Goal: Task Accomplishment & Management: Manage account settings

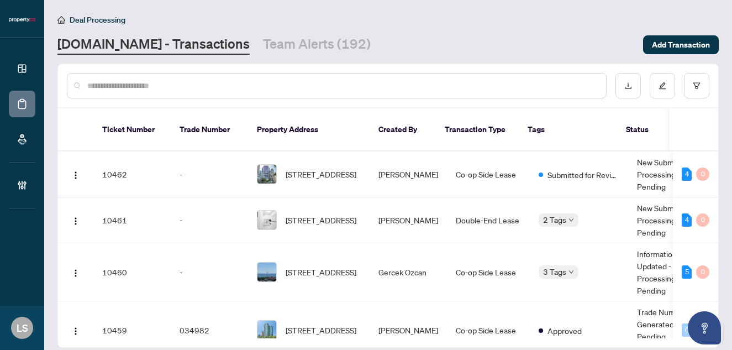
click at [163, 82] on input "text" at bounding box center [342, 86] width 510 height 12
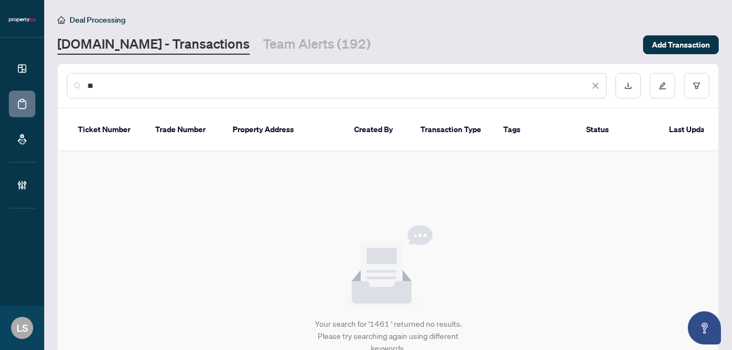
type input "*"
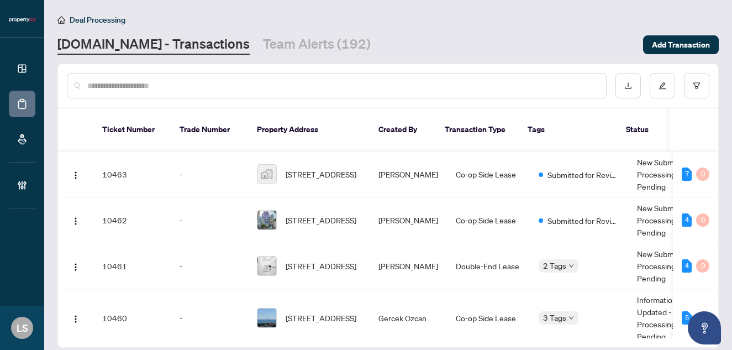
click at [179, 84] on input "text" at bounding box center [342, 86] width 510 height 12
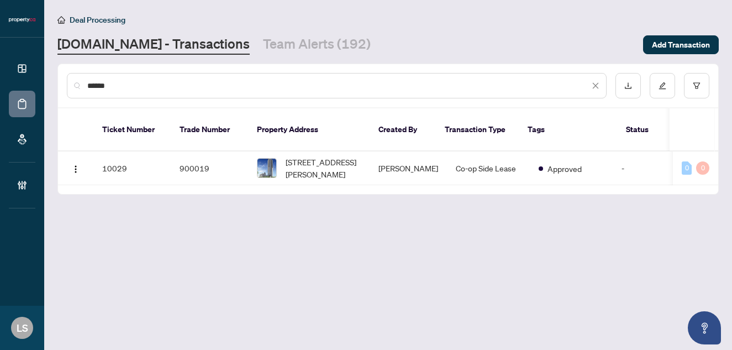
click at [120, 77] on div "******" at bounding box center [337, 85] width 540 height 25
click at [112, 87] on input "******" at bounding box center [338, 86] width 502 height 12
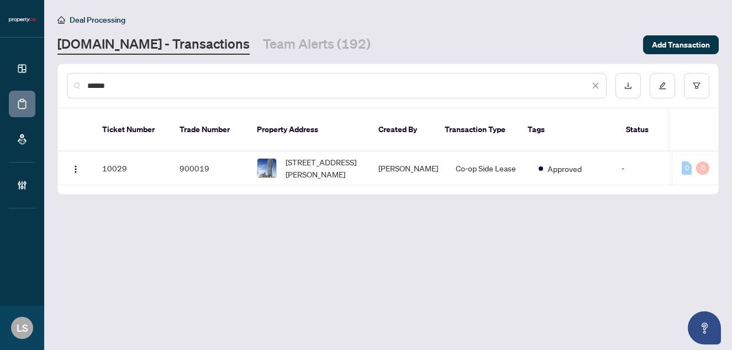
paste input "text"
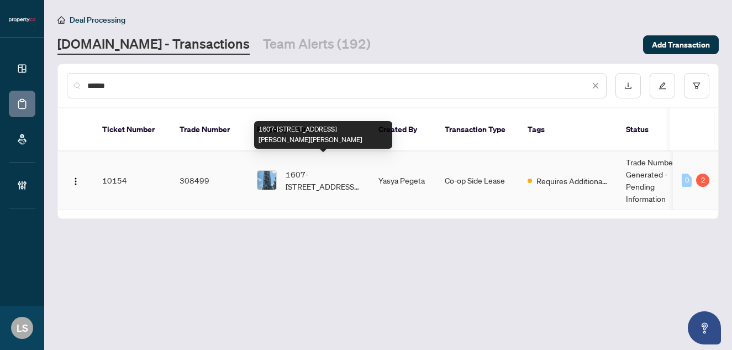
type input "******"
click at [316, 168] on span "1607-[STREET_ADDRESS][PERSON_NAME][PERSON_NAME]" at bounding box center [323, 180] width 75 height 24
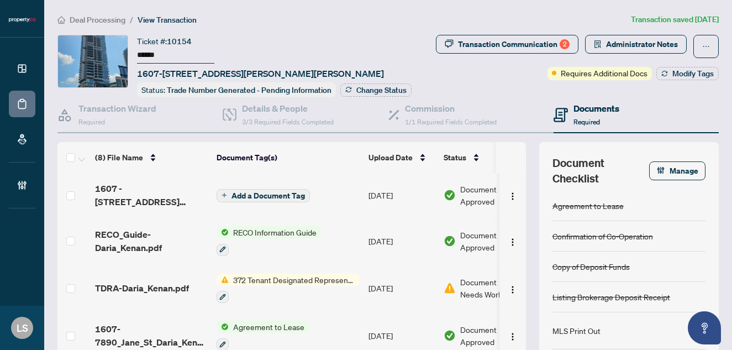
scroll to position [3, 0]
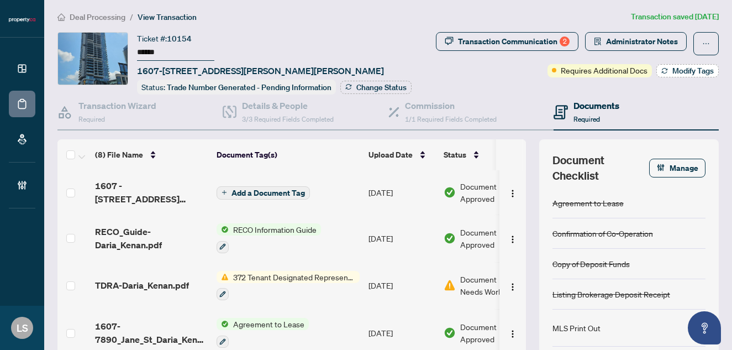
click at [679, 73] on span "Modify Tags" at bounding box center [692, 71] width 41 height 8
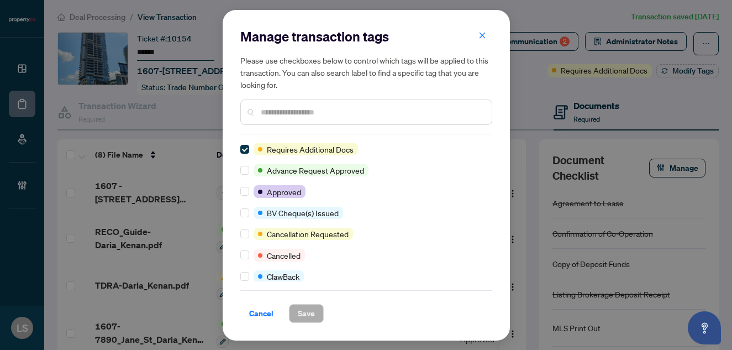
click at [336, 122] on div at bounding box center [366, 111] width 252 height 25
click at [329, 115] on input "text" at bounding box center [372, 112] width 222 height 12
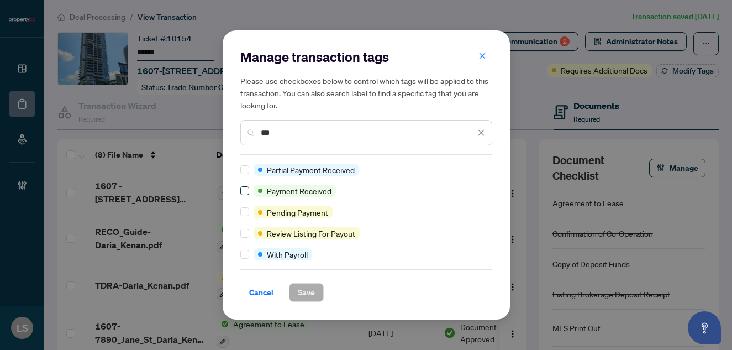
type input "***"
click at [244, 193] on span at bounding box center [244, 190] width 9 height 9
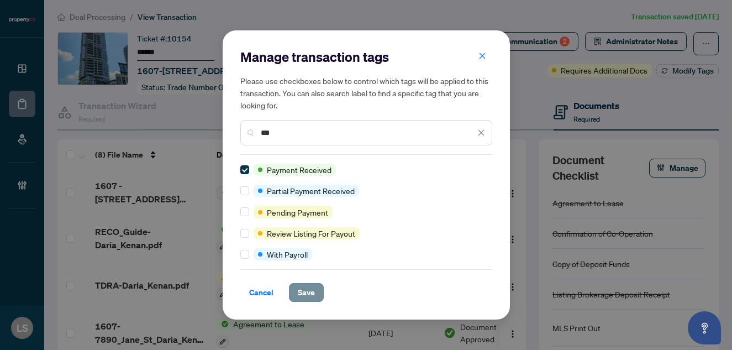
click at [320, 294] on button "Save" at bounding box center [306, 292] width 35 height 19
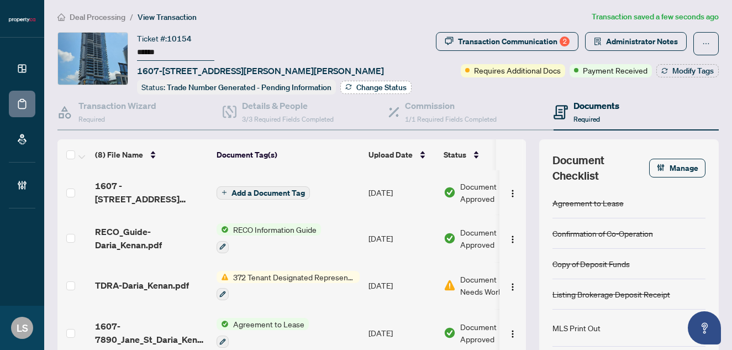
click at [356, 91] on span "Change Status" at bounding box center [381, 87] width 50 height 8
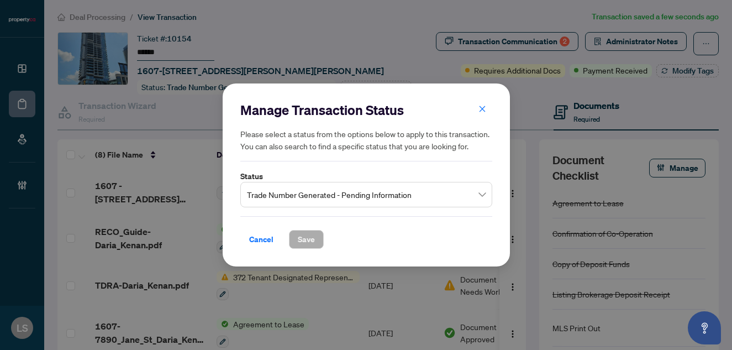
click at [275, 200] on span "Trade Number Generated - Pending Information" at bounding box center [366, 194] width 239 height 21
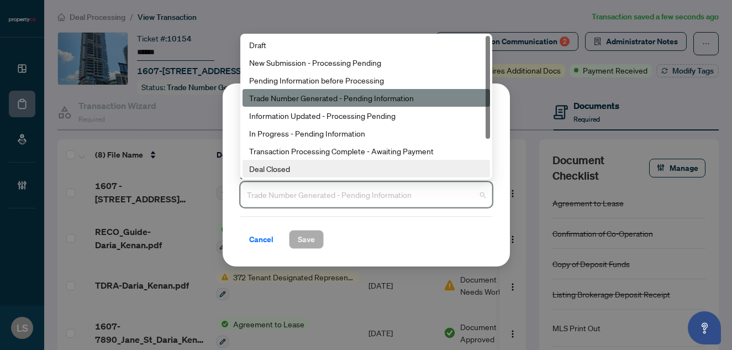
click at [288, 171] on div "Deal Closed" at bounding box center [366, 168] width 234 height 12
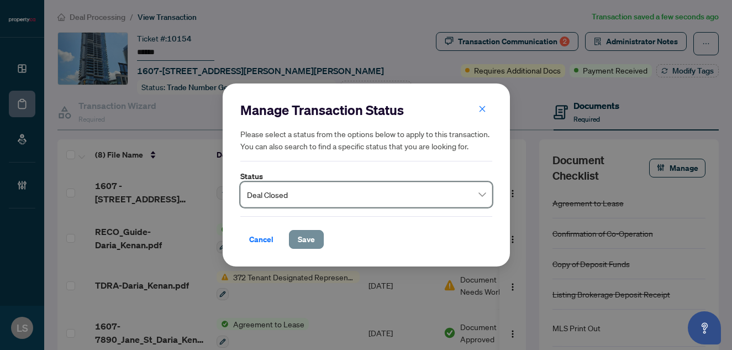
click at [308, 235] on span "Save" at bounding box center [306, 239] width 17 height 18
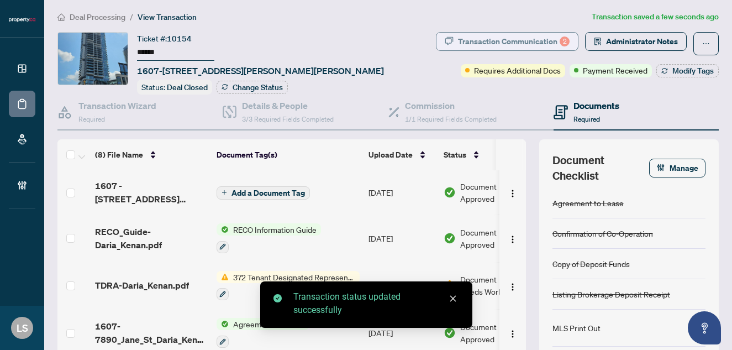
click at [484, 41] on div "Transaction Communication 2" at bounding box center [514, 42] width 112 height 18
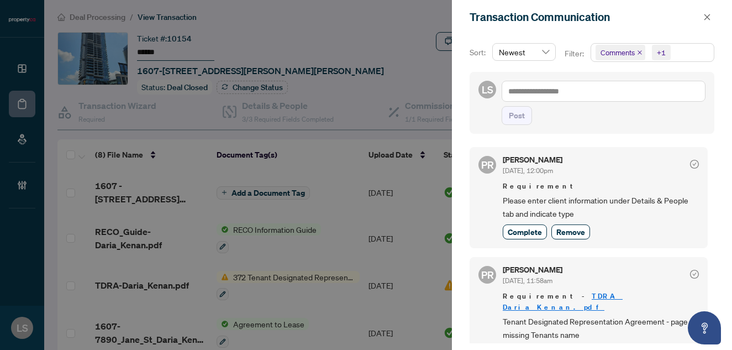
scroll to position [0, 0]
click at [405, 33] on div at bounding box center [366, 175] width 732 height 350
click at [713, 17] on button "button" at bounding box center [707, 16] width 14 height 13
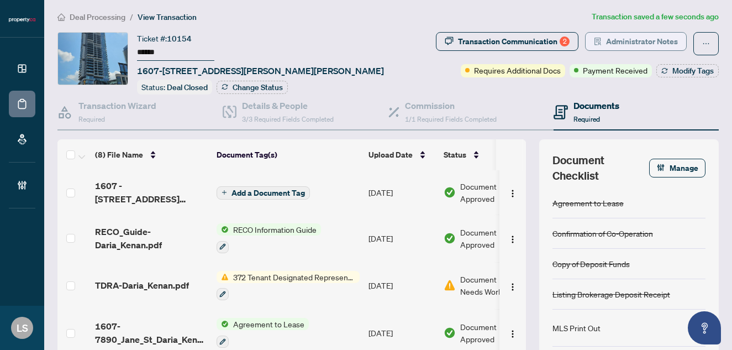
click at [633, 44] on span "Administrator Notes" at bounding box center [642, 42] width 72 height 18
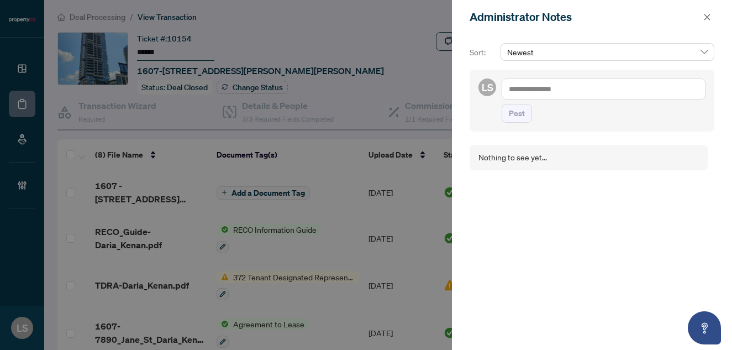
click at [523, 91] on textarea at bounding box center [604, 88] width 204 height 21
click at [708, 18] on icon "close" at bounding box center [707, 17] width 6 height 6
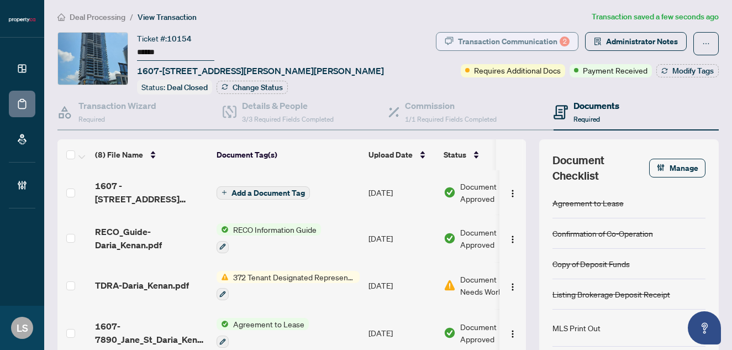
click at [475, 44] on div "Transaction Communication 2" at bounding box center [514, 42] width 112 height 18
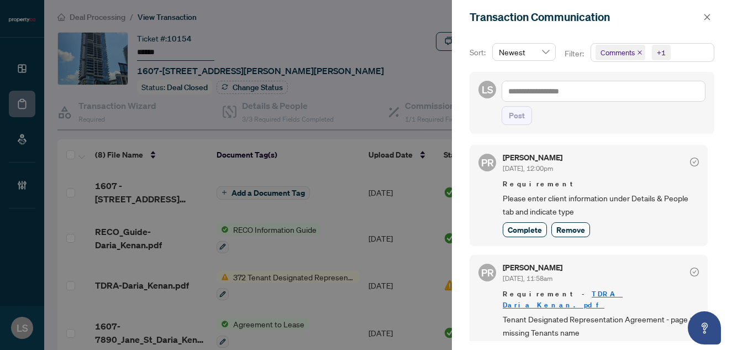
scroll to position [2, 0]
click at [709, 15] on icon "close" at bounding box center [707, 17] width 6 height 6
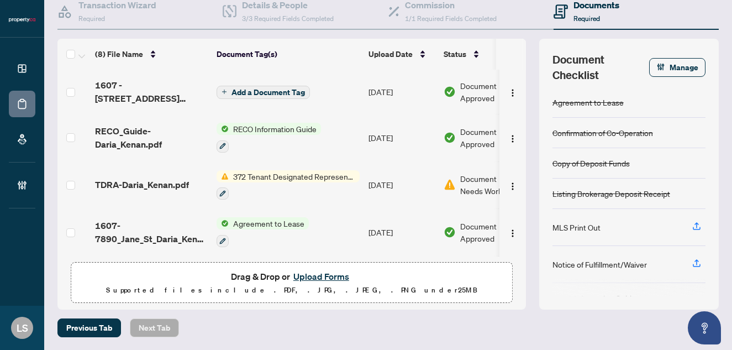
scroll to position [102, 0]
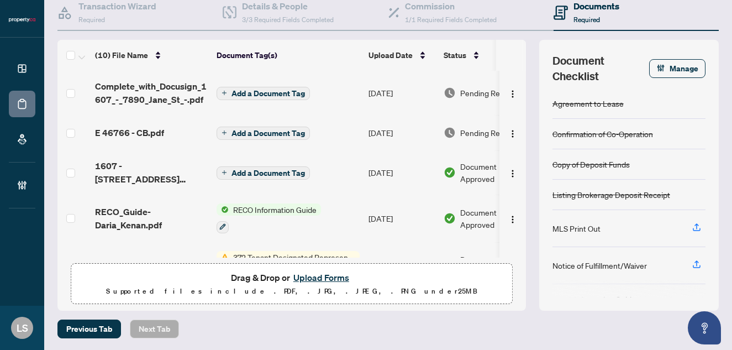
click at [390, 89] on td "[DATE]" at bounding box center [401, 93] width 75 height 44
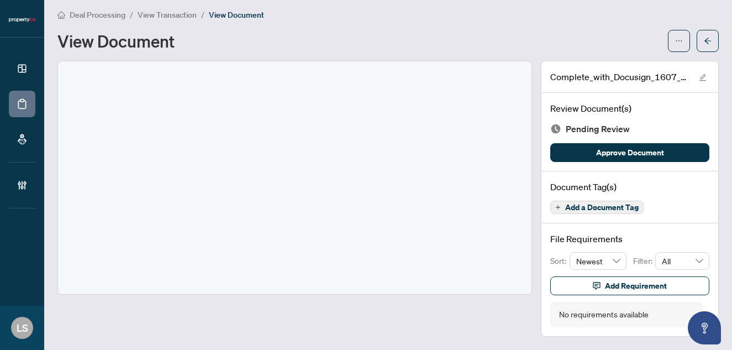
scroll to position [4, 0]
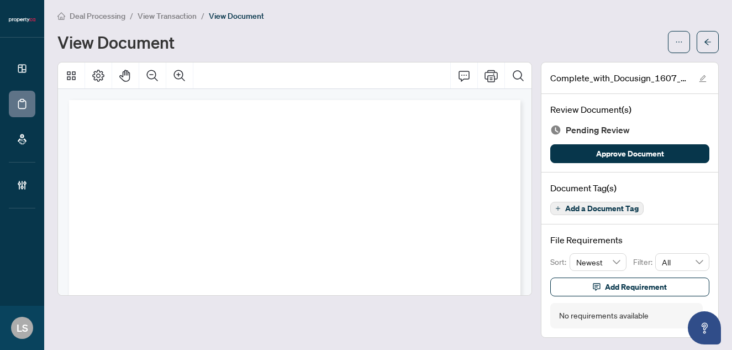
drag, startPoint x: 629, startPoint y: 150, endPoint x: 329, endPoint y: 39, distance: 319.9
click at [629, 150] on span "Approve Document" at bounding box center [630, 154] width 68 height 18
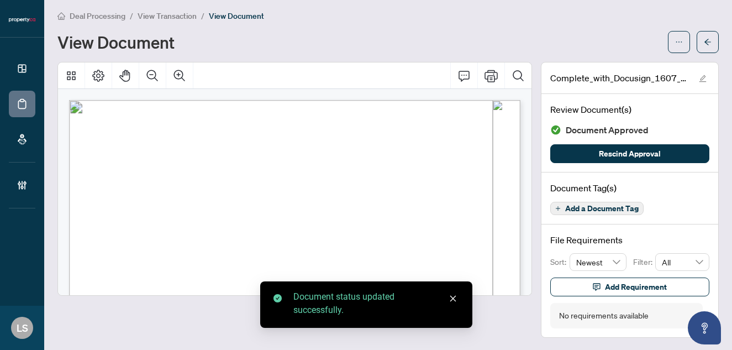
click at [145, 15] on span "View Transaction" at bounding box center [167, 16] width 59 height 10
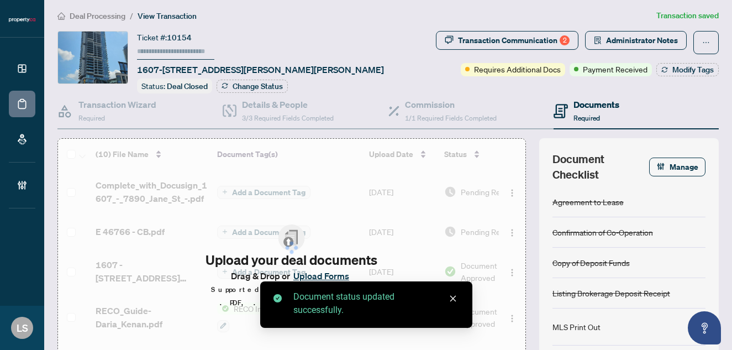
type input "******"
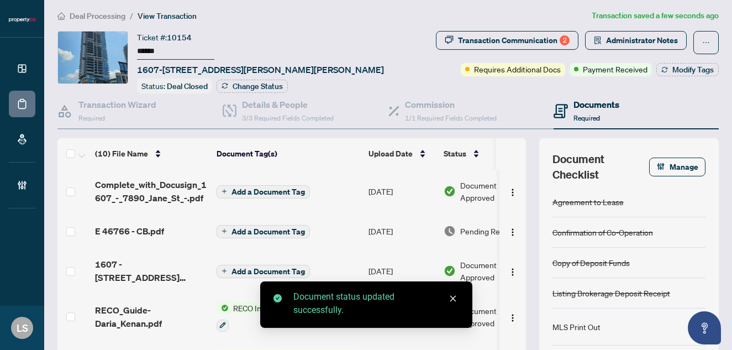
click at [393, 230] on td "[DATE]" at bounding box center [401, 230] width 75 height 35
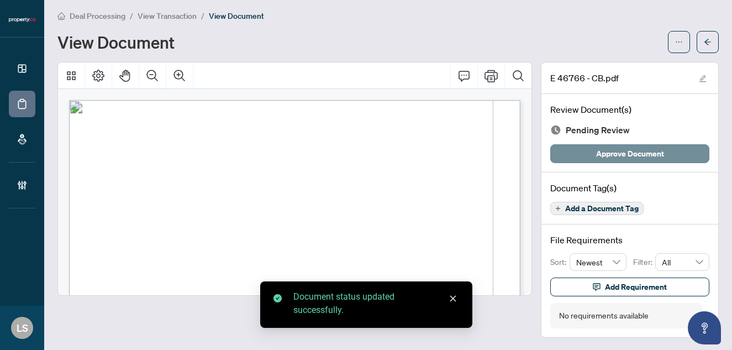
click at [626, 150] on span "Approve Document" at bounding box center [630, 154] width 68 height 18
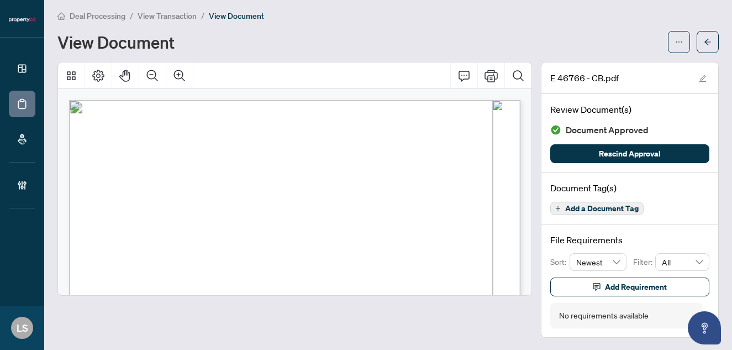
click at [110, 14] on span "Deal Processing" at bounding box center [98, 16] width 56 height 10
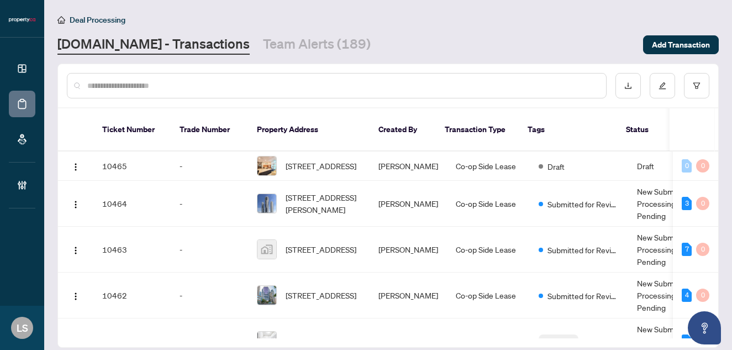
click at [190, 91] on input "text" at bounding box center [342, 86] width 510 height 12
paste input "******"
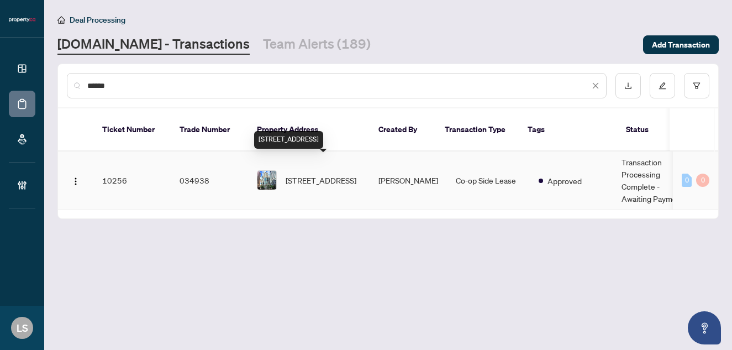
type input "******"
click at [331, 174] on span "[STREET_ADDRESS]" at bounding box center [321, 180] width 71 height 12
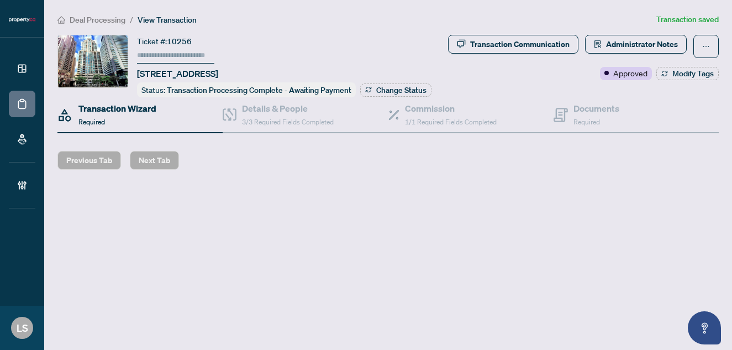
type input "******"
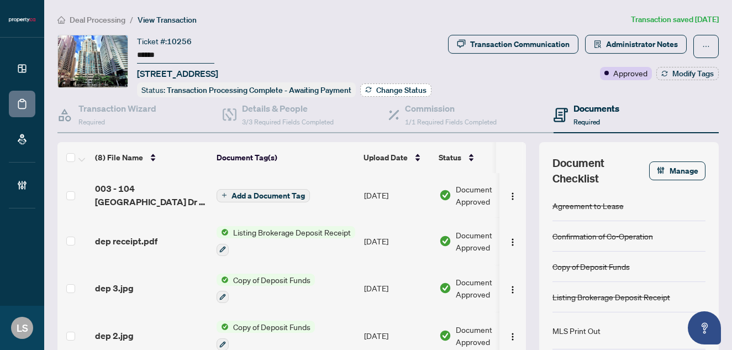
click at [390, 88] on span "Change Status" at bounding box center [401, 90] width 50 height 8
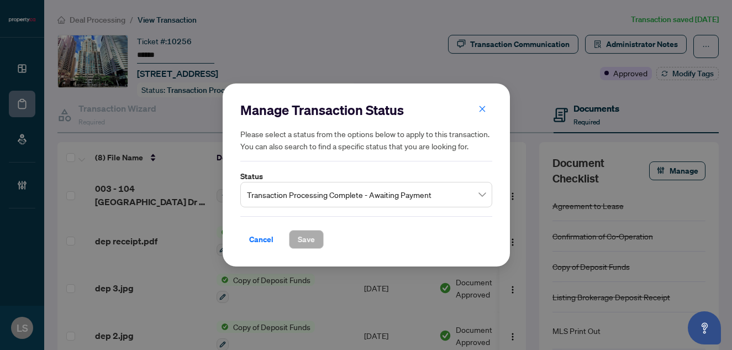
click at [275, 196] on span "Transaction Processing Complete - Awaiting Payment" at bounding box center [366, 194] width 239 height 21
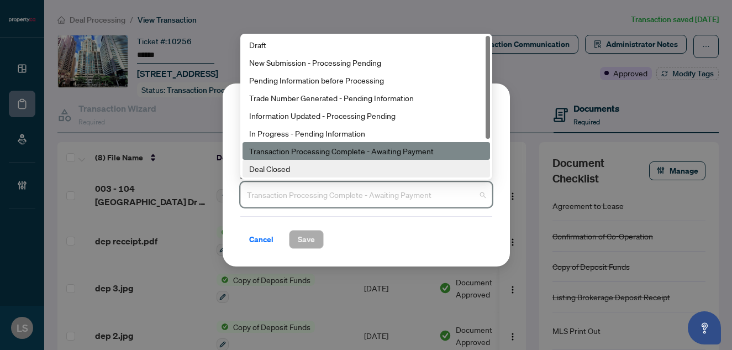
click at [274, 167] on div "Deal Closed" at bounding box center [366, 168] width 234 height 12
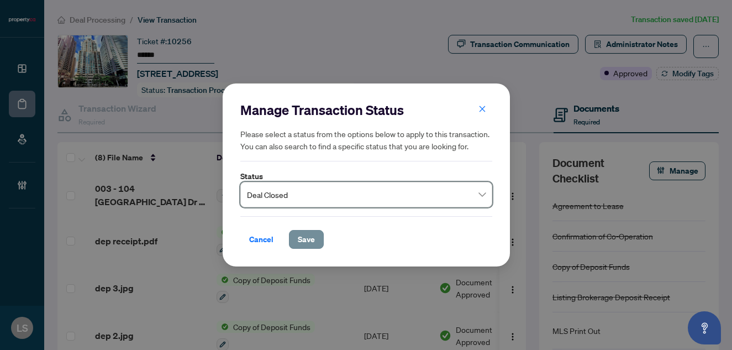
click at [306, 244] on span "Save" at bounding box center [306, 239] width 17 height 18
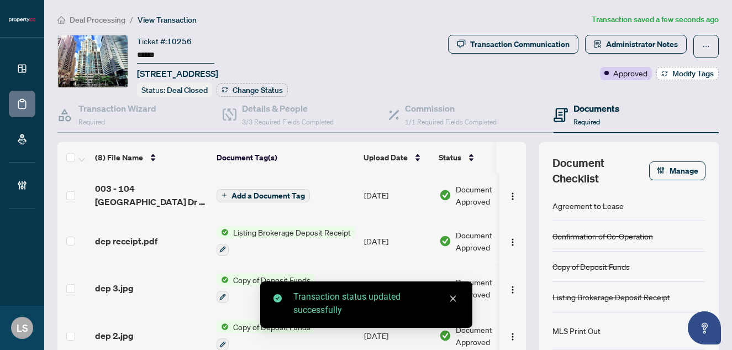
click at [679, 73] on span "Modify Tags" at bounding box center [692, 74] width 41 height 8
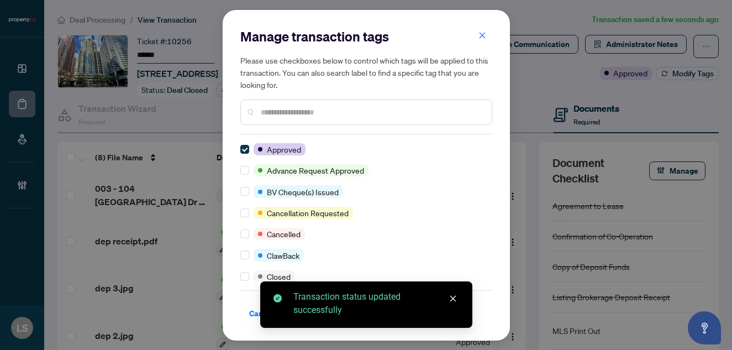
click at [264, 122] on div at bounding box center [366, 111] width 252 height 25
click at [266, 113] on input "text" at bounding box center [372, 112] width 222 height 12
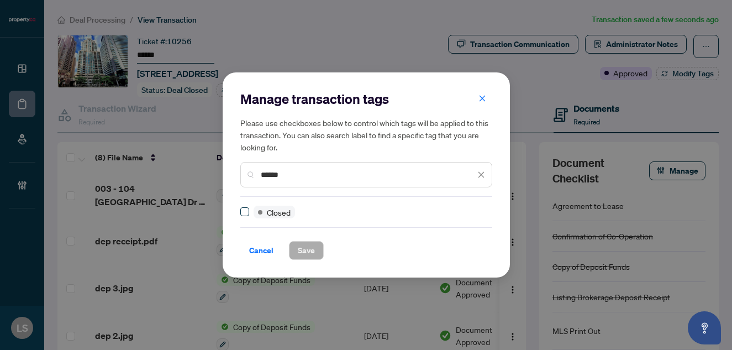
type input "******"
click at [244, 215] on span at bounding box center [244, 211] width 9 height 9
click at [312, 242] on span "Save" at bounding box center [306, 250] width 17 height 18
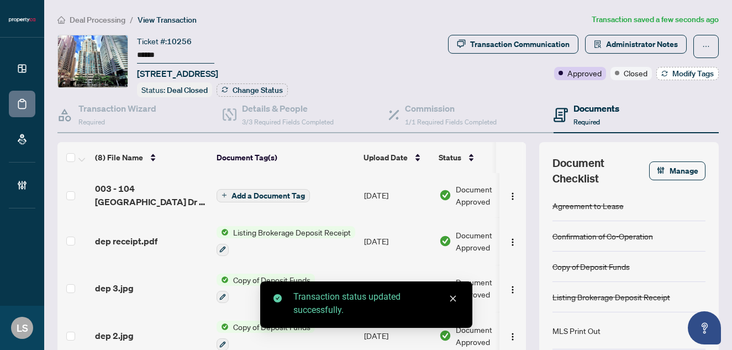
click at [703, 71] on span "Modify Tags" at bounding box center [692, 74] width 41 height 8
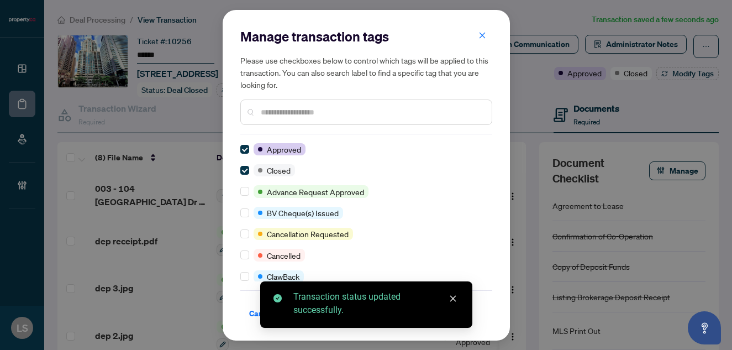
click at [284, 113] on input "text" at bounding box center [372, 112] width 222 height 12
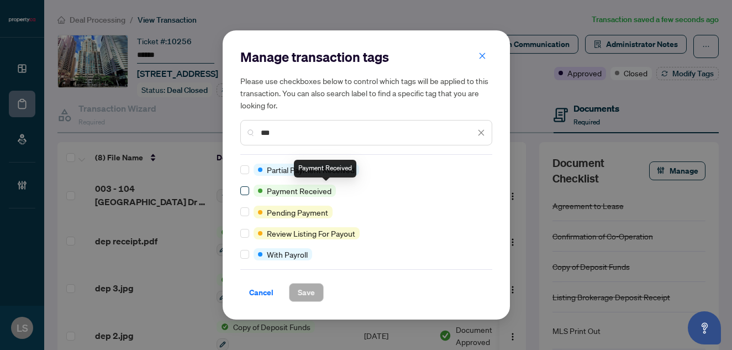
type input "***"
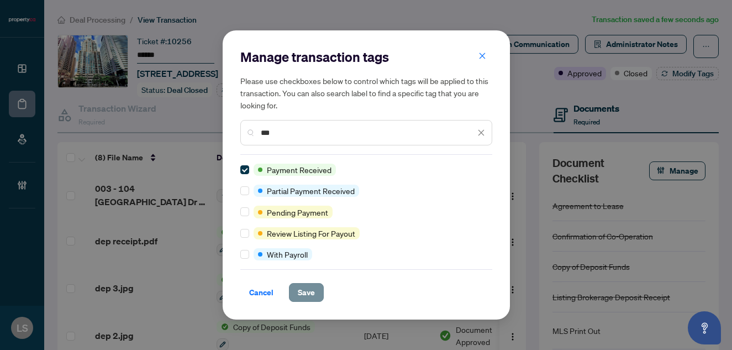
click at [320, 292] on button "Save" at bounding box center [306, 292] width 35 height 19
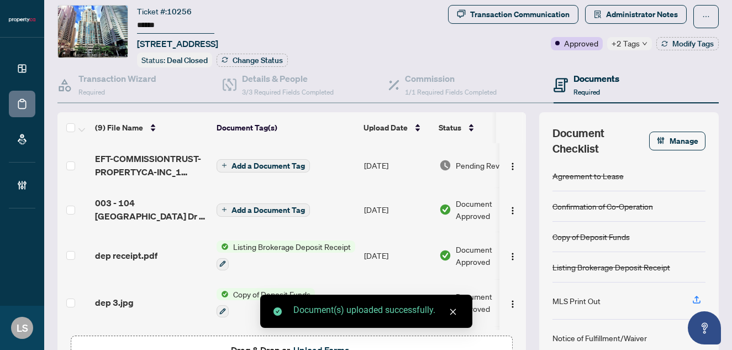
scroll to position [22, 0]
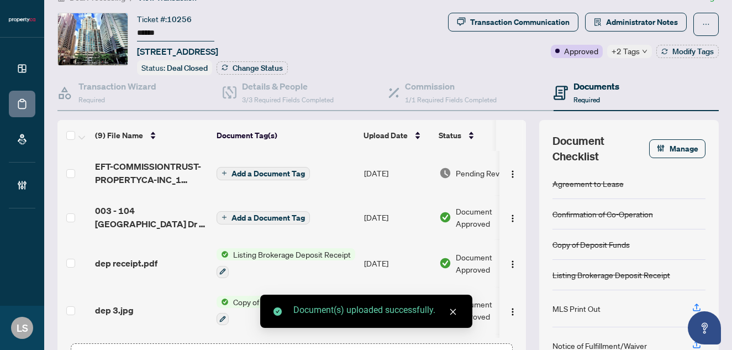
click at [385, 165] on td "[DATE]" at bounding box center [397, 173] width 75 height 44
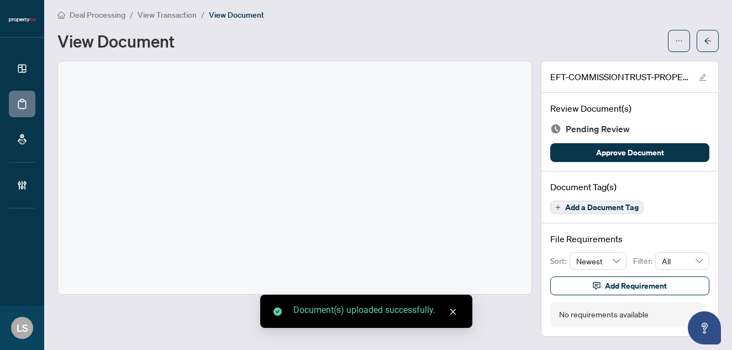
scroll to position [4, 0]
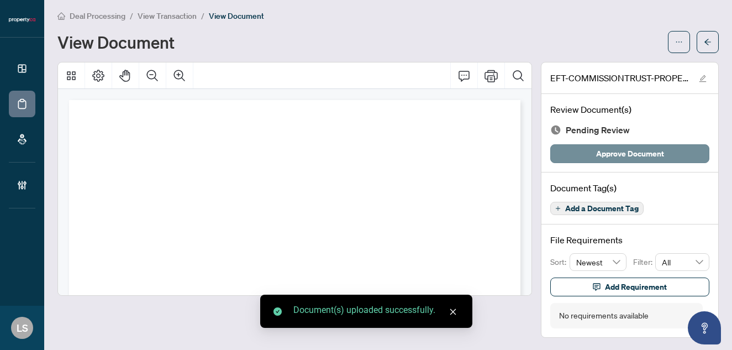
click at [638, 151] on span "Approve Document" at bounding box center [630, 154] width 68 height 18
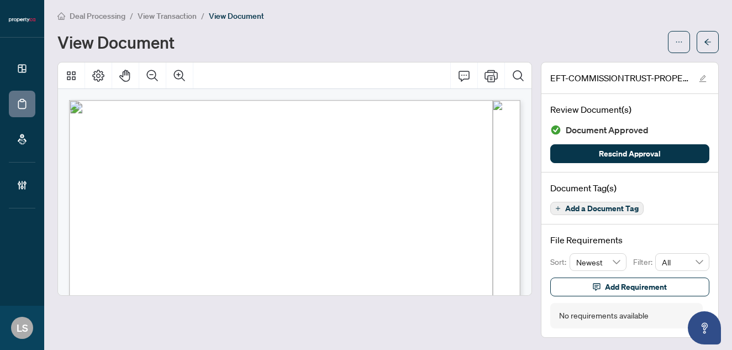
click at [97, 18] on span "Deal Processing" at bounding box center [98, 16] width 56 height 10
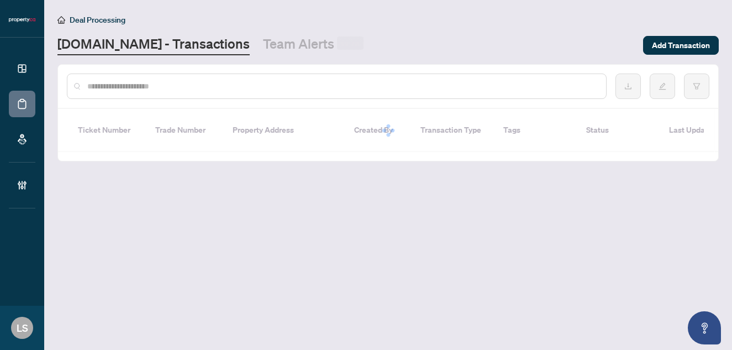
click at [151, 87] on input "text" at bounding box center [342, 86] width 510 height 12
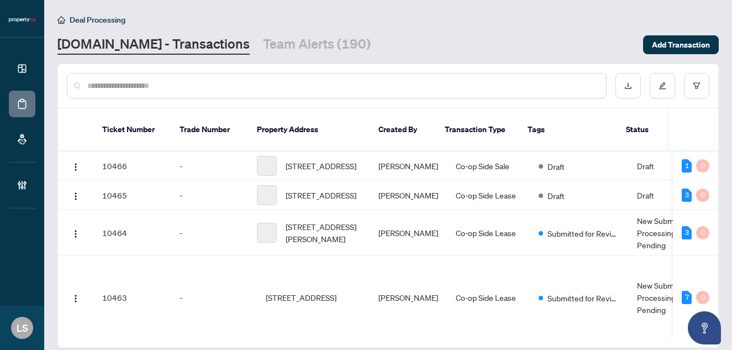
paste input "******"
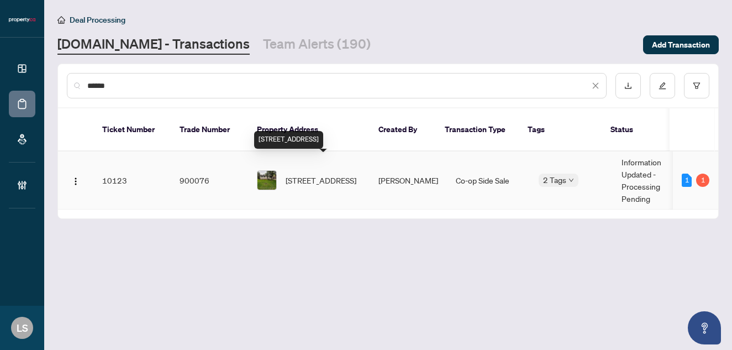
type input "******"
click at [341, 174] on span "[STREET_ADDRESS]" at bounding box center [321, 180] width 71 height 12
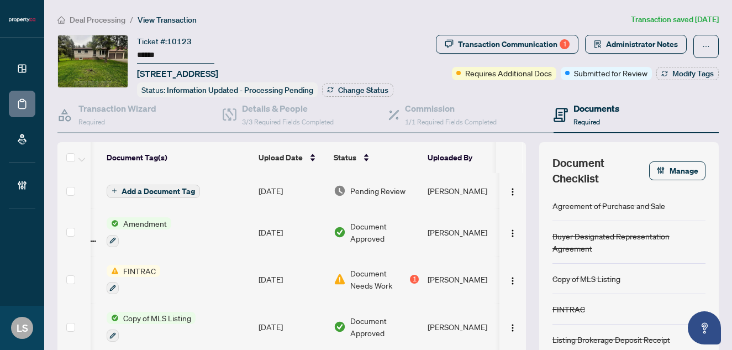
scroll to position [0, 118]
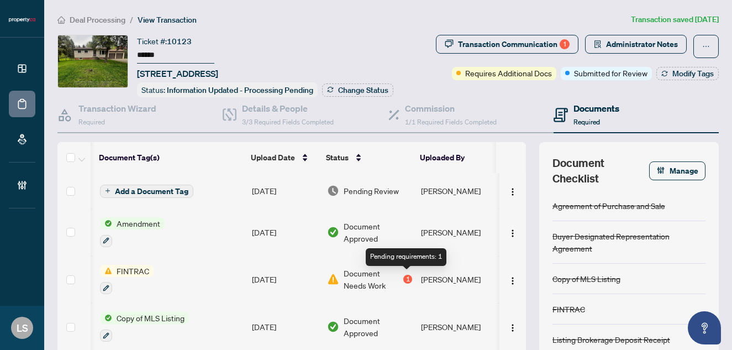
click at [406, 278] on div "1" at bounding box center [407, 279] width 9 height 9
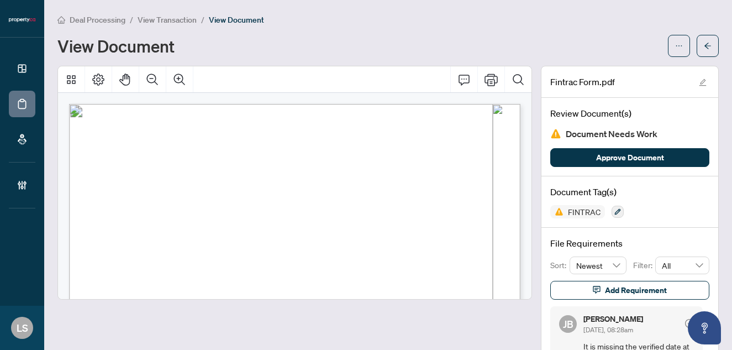
click at [167, 19] on span "View Transaction" at bounding box center [167, 20] width 59 height 10
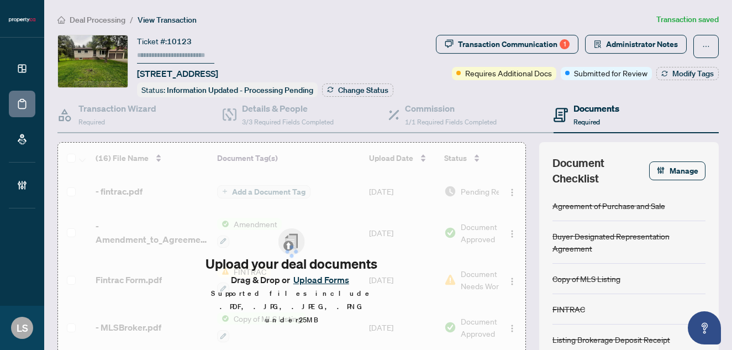
type input "******"
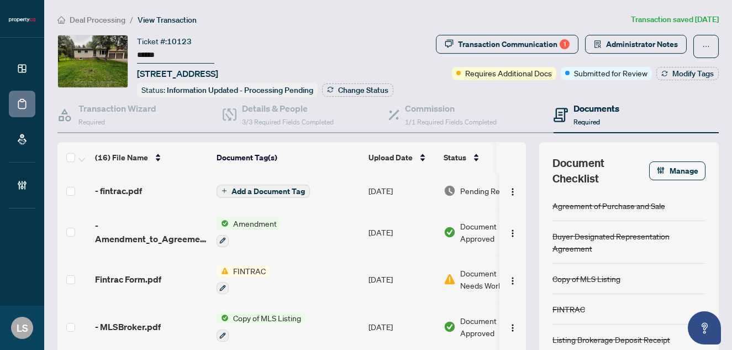
click at [239, 189] on span "Add a Document Tag" at bounding box center [267, 191] width 73 height 8
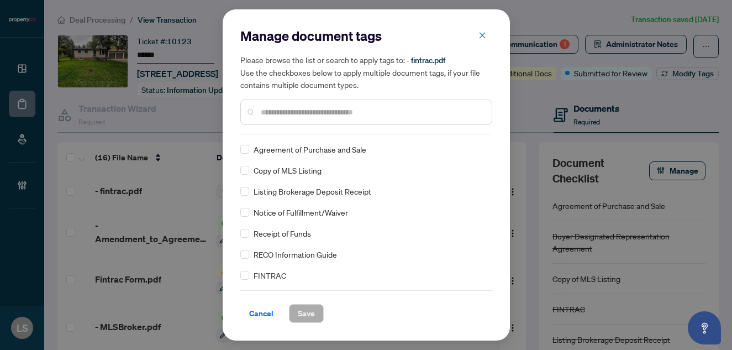
click at [309, 109] on input "text" at bounding box center [372, 112] width 222 height 12
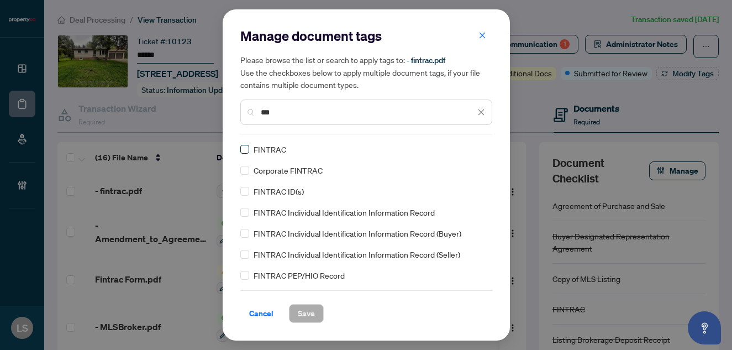
type input "***"
click at [307, 313] on span "Save" at bounding box center [306, 313] width 17 height 18
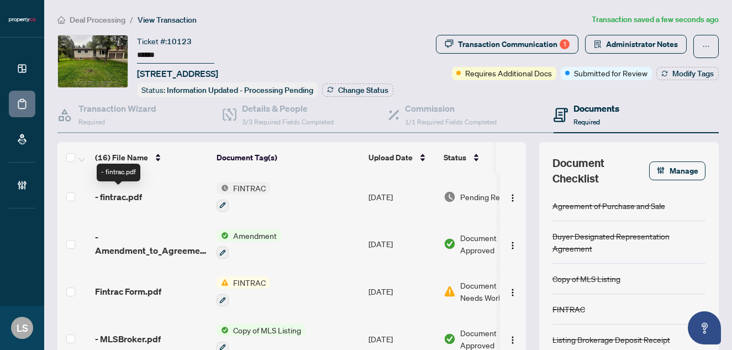
click at [120, 197] on span "- fintrac.pdf" at bounding box center [118, 196] width 47 height 13
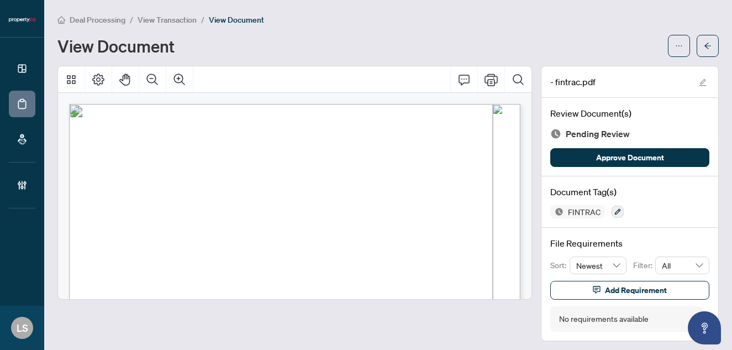
click at [144, 14] on li "View Transaction" at bounding box center [167, 19] width 59 height 13
click at [152, 21] on span "View Transaction" at bounding box center [167, 20] width 59 height 10
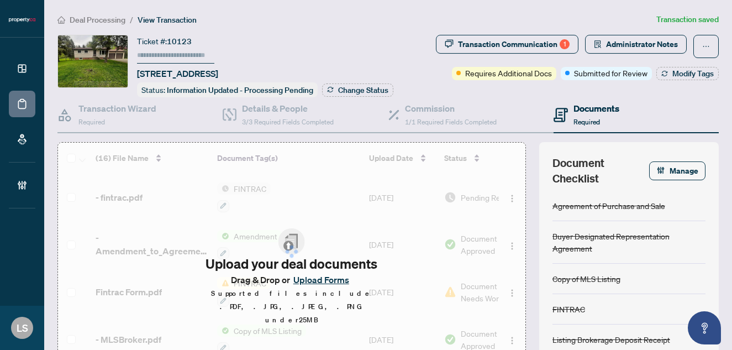
type input "******"
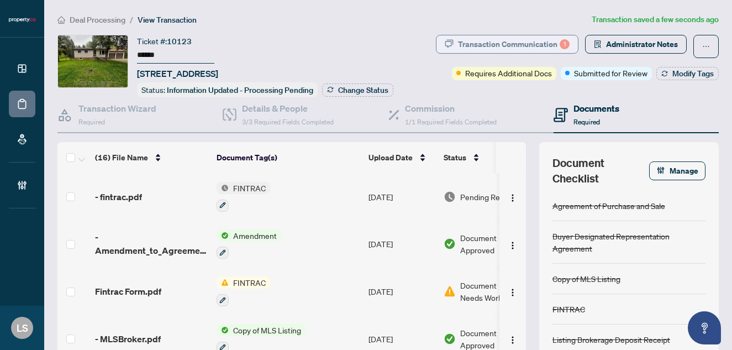
click at [547, 42] on div "Transaction Communication 1" at bounding box center [514, 44] width 112 height 18
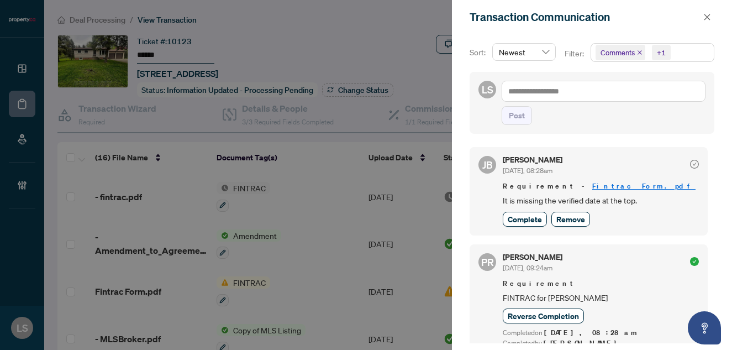
click at [287, 176] on div at bounding box center [366, 175] width 732 height 350
click at [118, 201] on div at bounding box center [366, 175] width 732 height 350
click at [710, 17] on icon "close" at bounding box center [707, 17] width 8 height 8
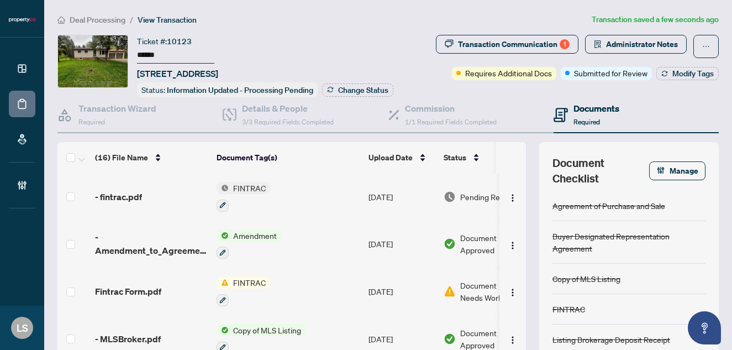
click at [137, 193] on span "- fintrac.pdf" at bounding box center [118, 196] width 47 height 13
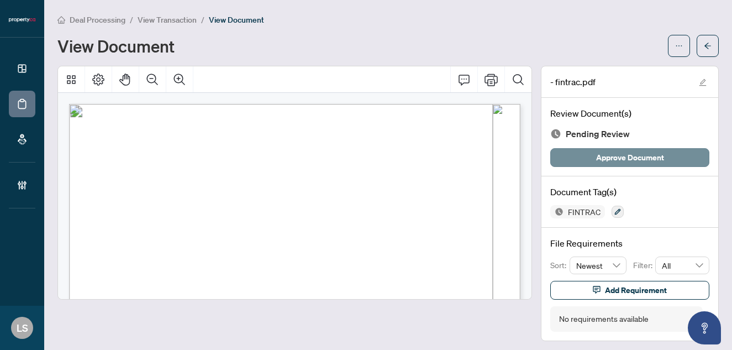
click at [594, 156] on button "Approve Document" at bounding box center [629, 157] width 159 height 19
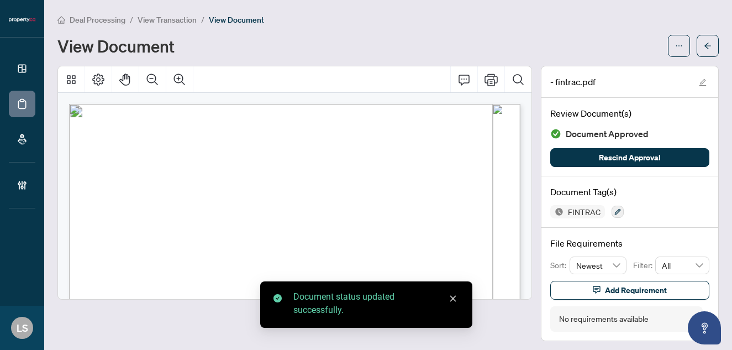
click at [149, 19] on span "View Transaction" at bounding box center [167, 20] width 59 height 10
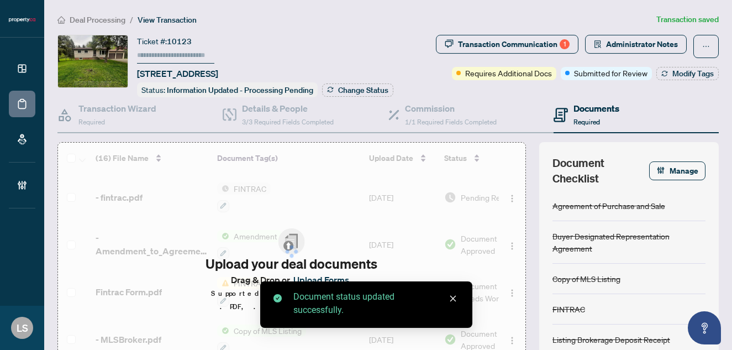
type input "******"
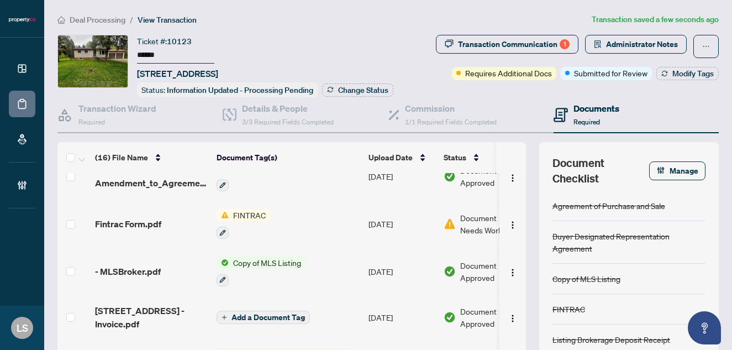
scroll to position [75, 0]
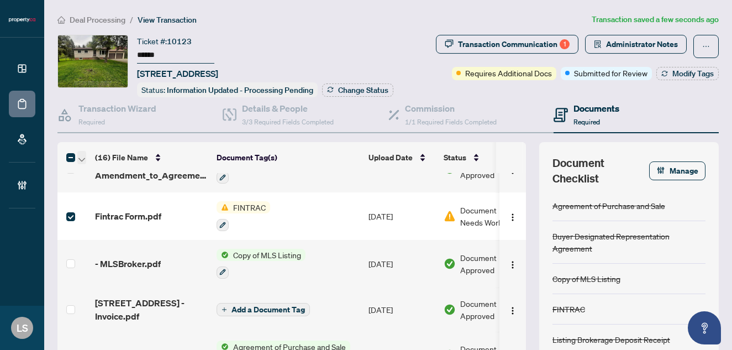
click at [82, 161] on span "button" at bounding box center [81, 157] width 7 height 12
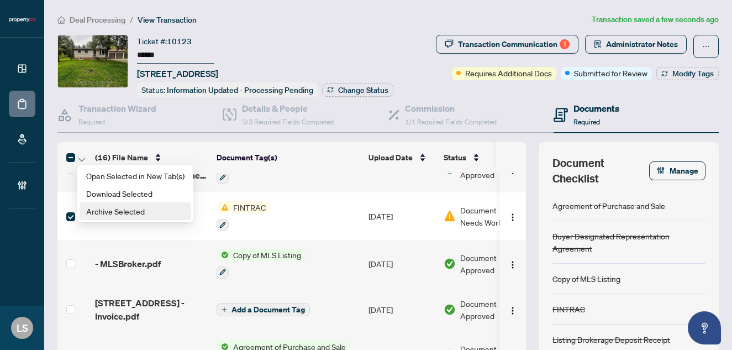
click at [114, 212] on span "Archive Selected" at bounding box center [135, 211] width 98 height 12
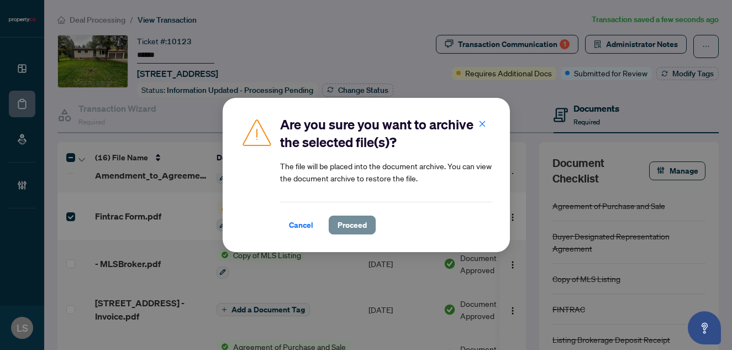
click at [350, 229] on span "Proceed" at bounding box center [352, 225] width 29 height 18
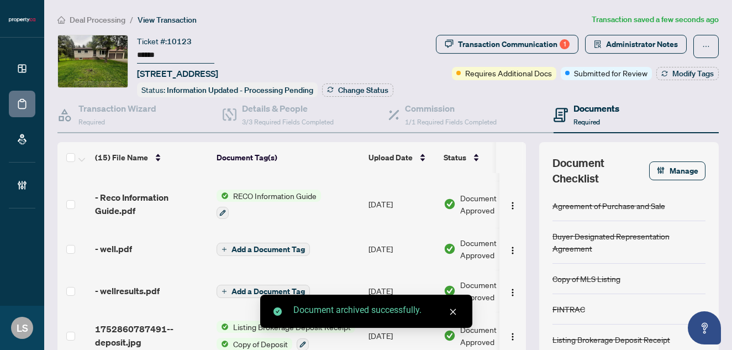
scroll to position [59, 0]
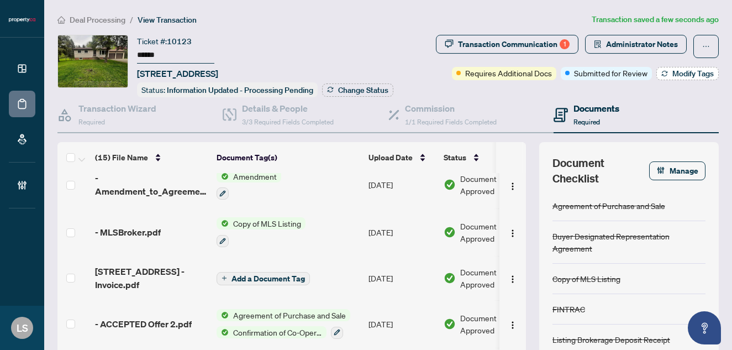
click at [677, 70] on span "Modify Tags" at bounding box center [692, 74] width 41 height 8
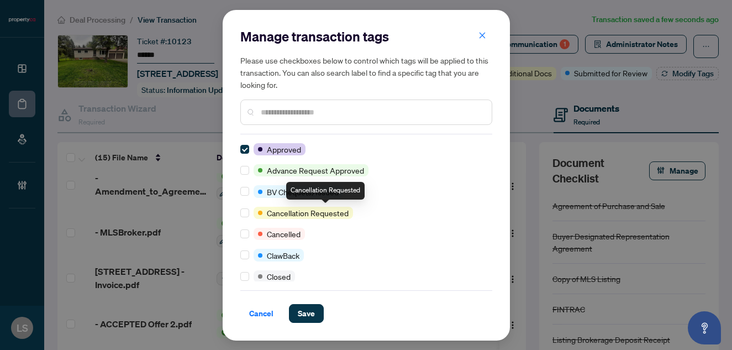
click at [297, 111] on input "text" at bounding box center [372, 112] width 222 height 12
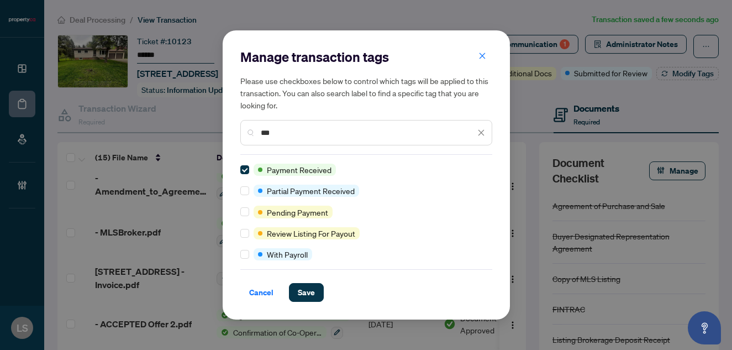
drag, startPoint x: 281, startPoint y: 134, endPoint x: 239, endPoint y: 134, distance: 42.0
click at [239, 134] on div "Manage transaction tags Please use checkboxes below to control which tags will …" at bounding box center [366, 174] width 287 height 289
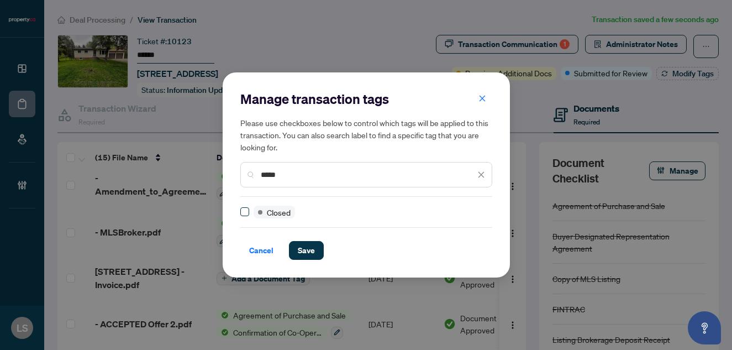
type input "*****"
click at [247, 208] on span at bounding box center [244, 211] width 9 height 9
click at [312, 251] on span "Save" at bounding box center [306, 250] width 17 height 18
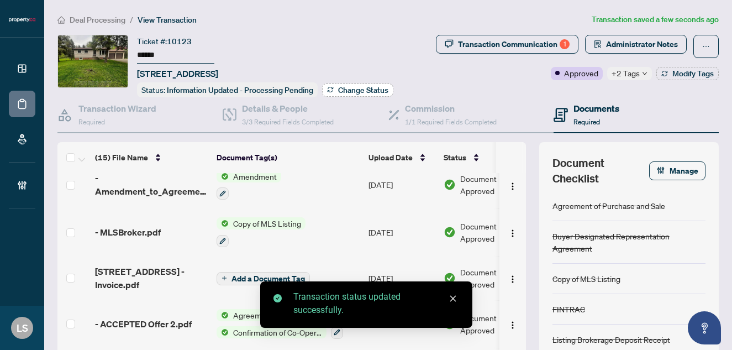
click at [354, 92] on span "Change Status" at bounding box center [363, 90] width 50 height 8
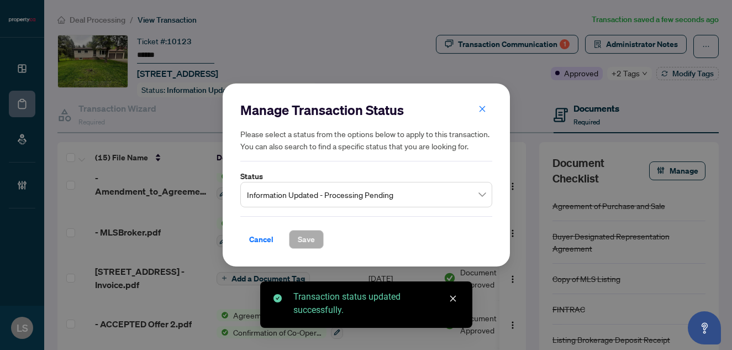
click at [266, 191] on span "Information Updated - Processing Pending" at bounding box center [366, 194] width 239 height 21
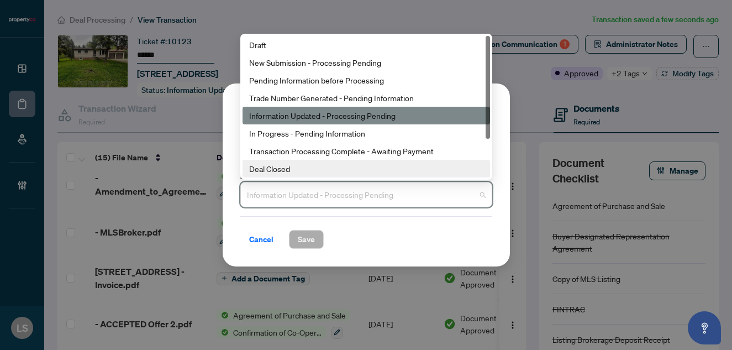
click at [268, 162] on div "Deal Closed" at bounding box center [366, 169] width 247 height 18
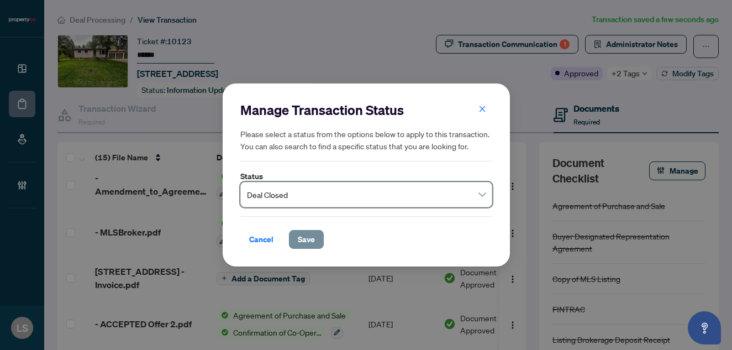
click at [309, 241] on span "Save" at bounding box center [306, 239] width 17 height 18
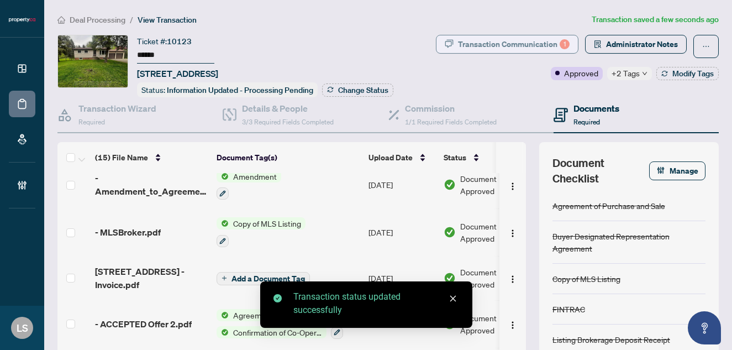
click at [503, 40] on div "Transaction Communication 1" at bounding box center [514, 44] width 112 height 18
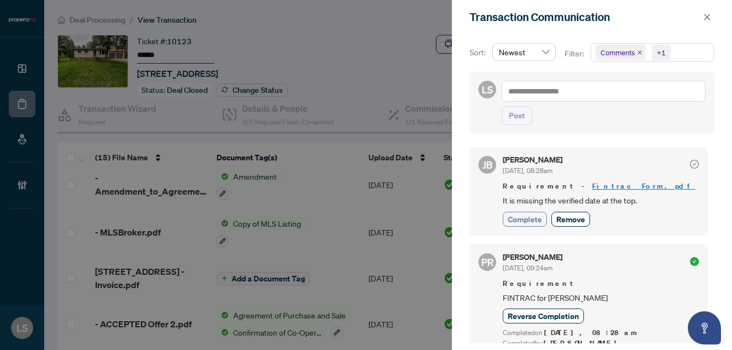
click at [524, 220] on span "Complete" at bounding box center [525, 219] width 34 height 12
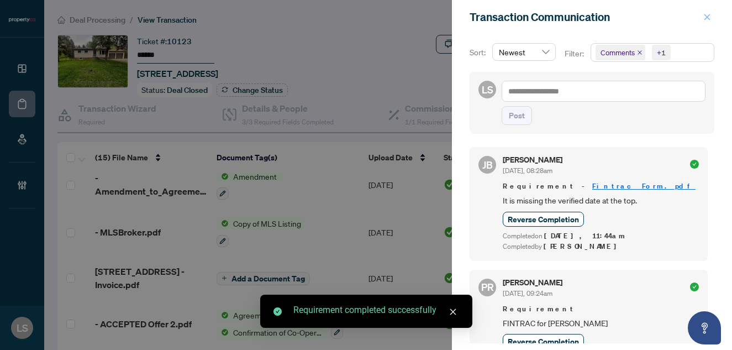
click at [710, 17] on icon "close" at bounding box center [707, 17] width 8 height 8
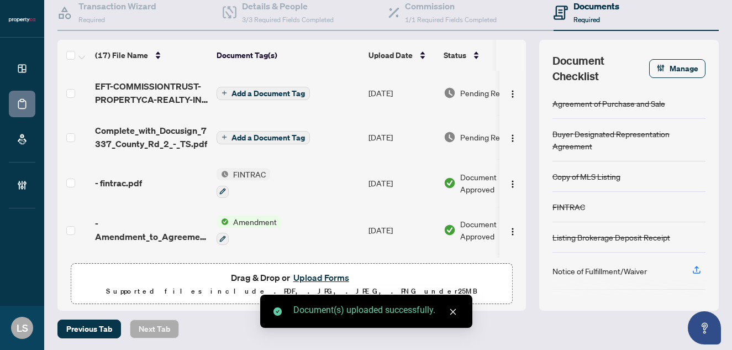
scroll to position [0, 0]
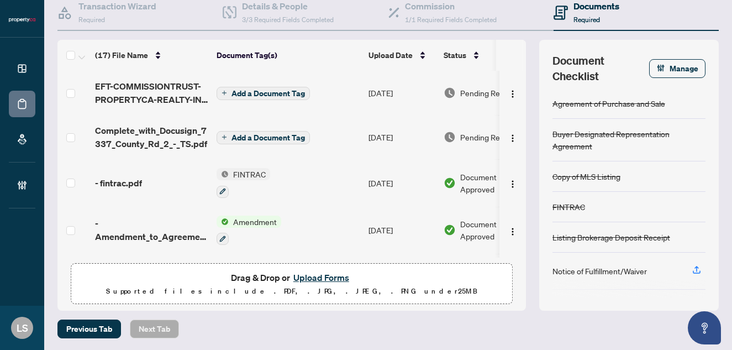
click at [468, 132] on span "Pending Review" at bounding box center [487, 137] width 55 height 12
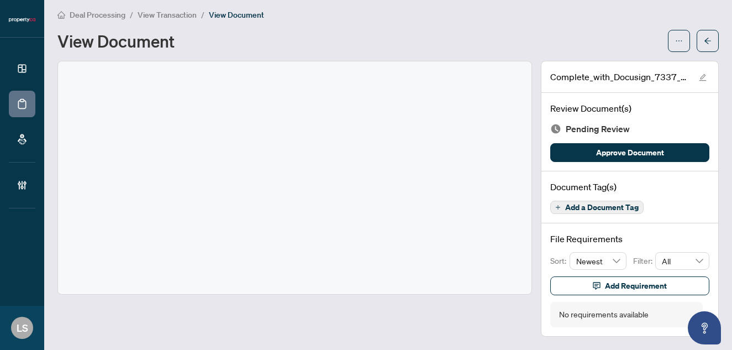
scroll to position [4, 0]
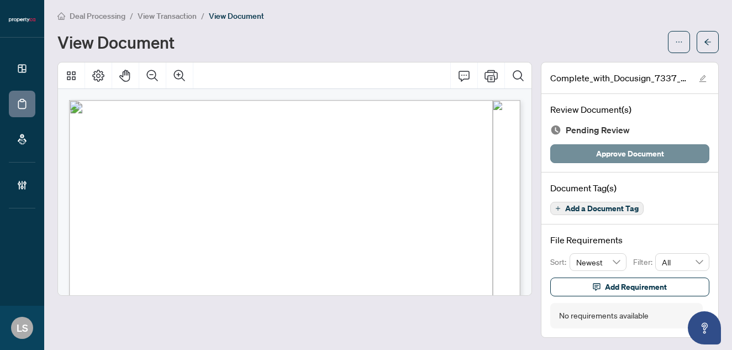
click at [591, 154] on button "Approve Document" at bounding box center [629, 153] width 159 height 19
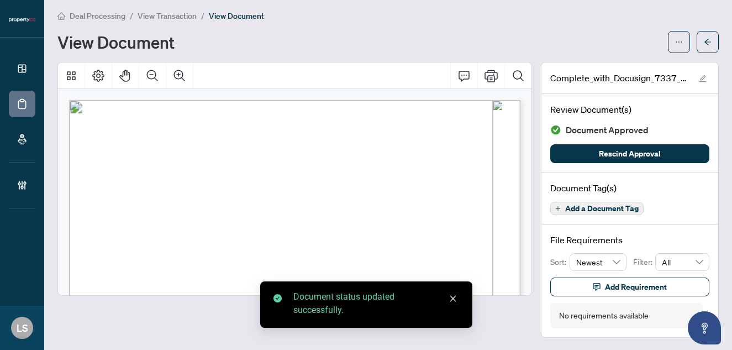
click at [161, 15] on span "View Transaction" at bounding box center [167, 16] width 59 height 10
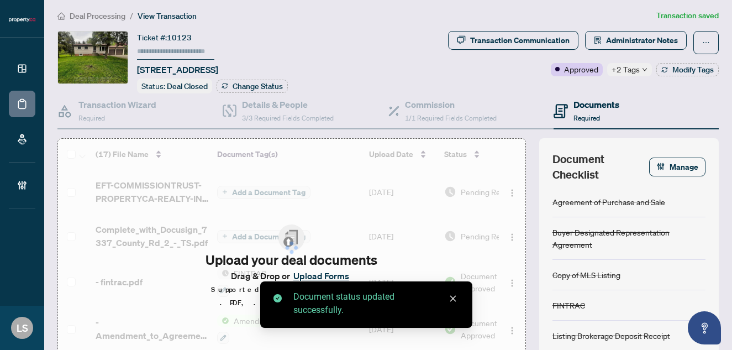
type input "******"
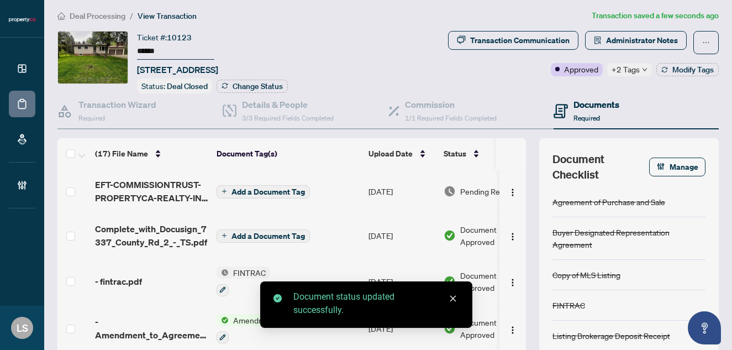
click at [398, 191] on td "[DATE]" at bounding box center [401, 191] width 75 height 44
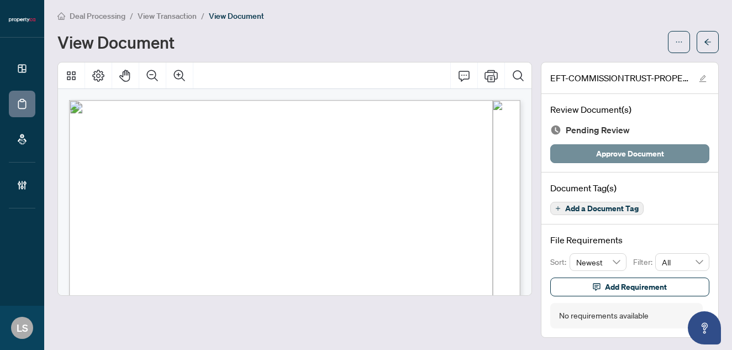
click at [620, 154] on span "Approve Document" at bounding box center [630, 154] width 68 height 18
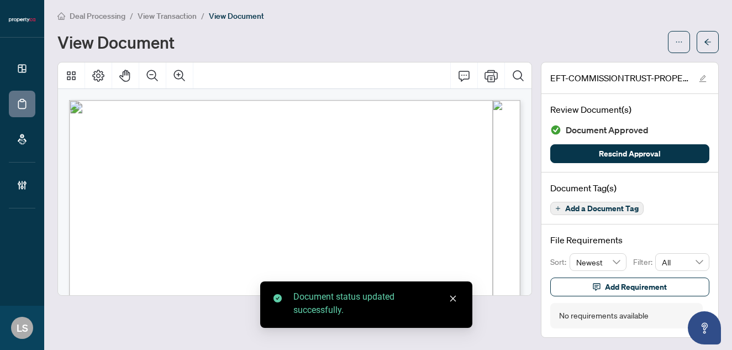
click at [161, 17] on span "View Transaction" at bounding box center [167, 16] width 59 height 10
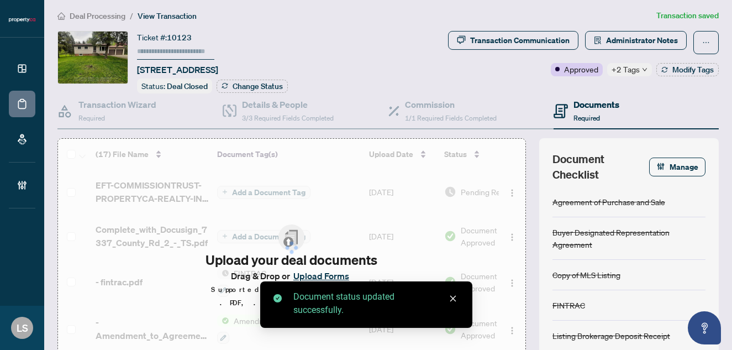
type input "******"
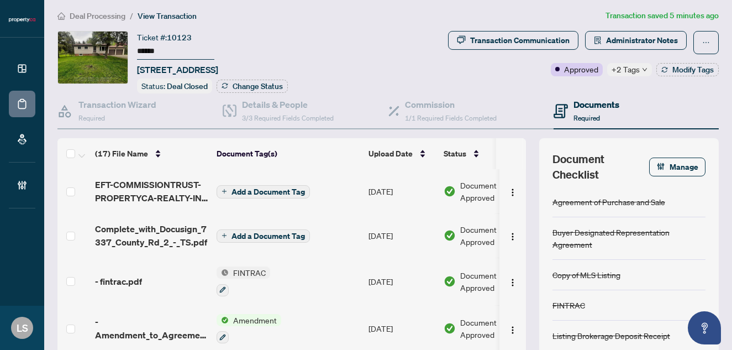
click at [105, 15] on span "Deal Processing" at bounding box center [98, 16] width 56 height 10
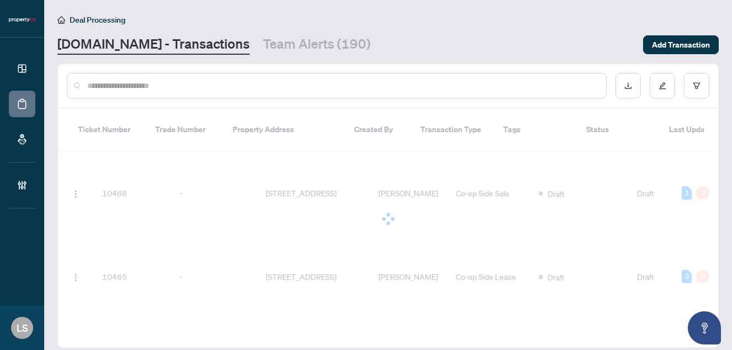
click at [156, 87] on input "text" at bounding box center [342, 86] width 510 height 12
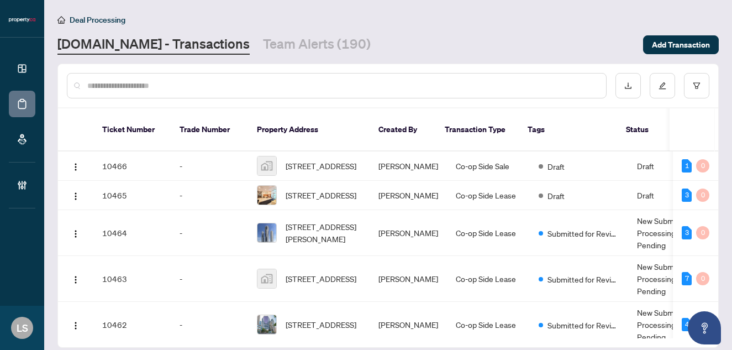
paste input "******"
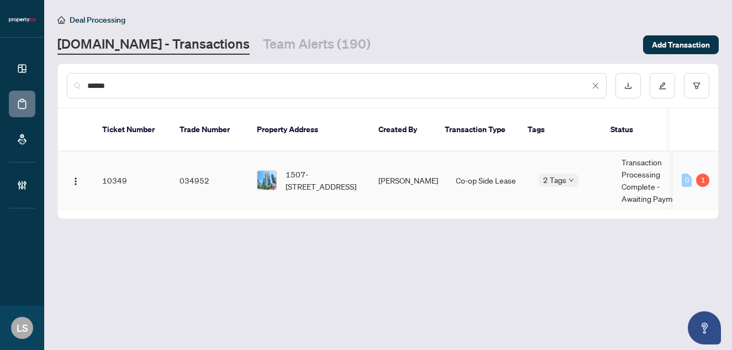
type input "******"
click at [317, 176] on span "1507-[STREET_ADDRESS]" at bounding box center [323, 180] width 75 height 24
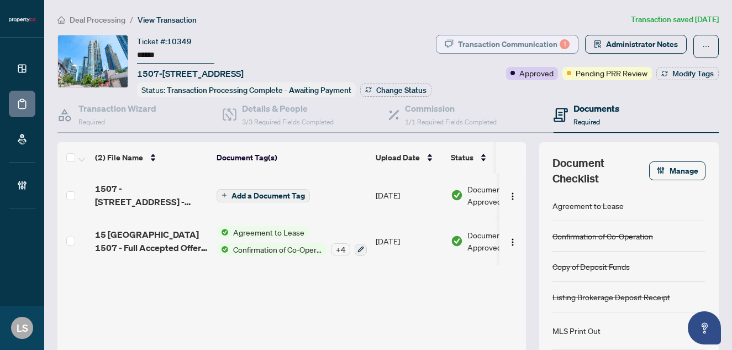
click at [503, 37] on div "Transaction Communication 1" at bounding box center [514, 44] width 112 height 18
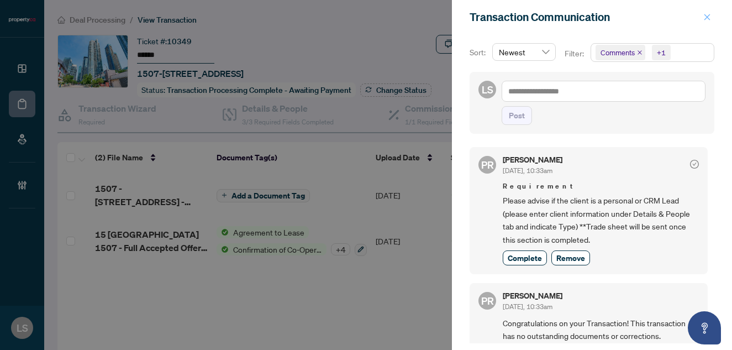
click at [704, 19] on icon "close" at bounding box center [707, 17] width 8 height 8
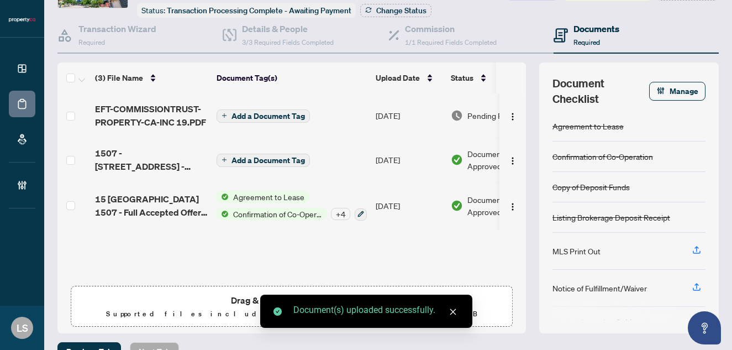
scroll to position [50, 0]
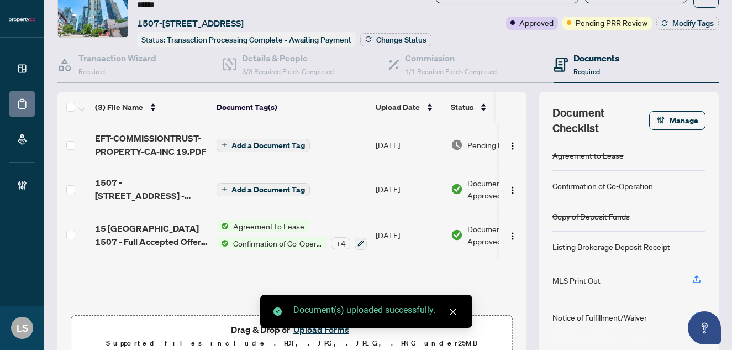
click at [386, 157] on td "[DATE]" at bounding box center [408, 145] width 75 height 44
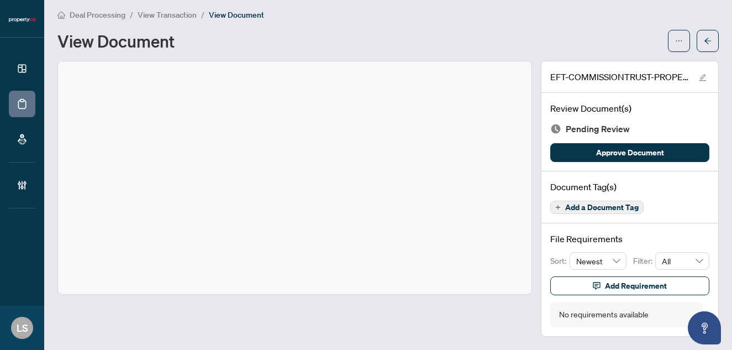
scroll to position [4, 0]
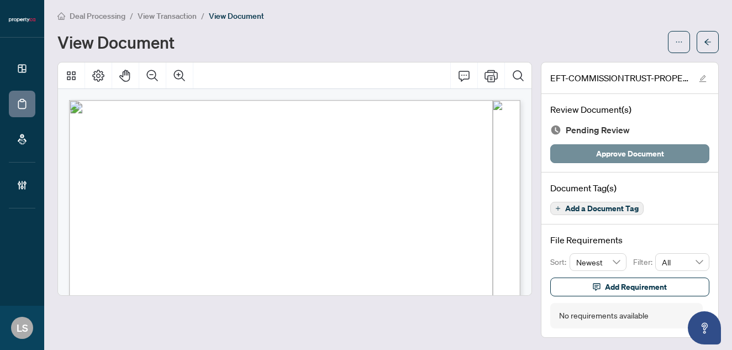
click at [624, 153] on span "Approve Document" at bounding box center [630, 154] width 68 height 18
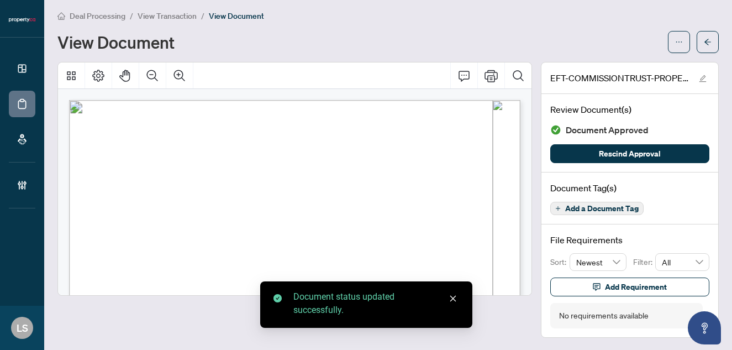
click at [151, 12] on span "View Transaction" at bounding box center [167, 16] width 59 height 10
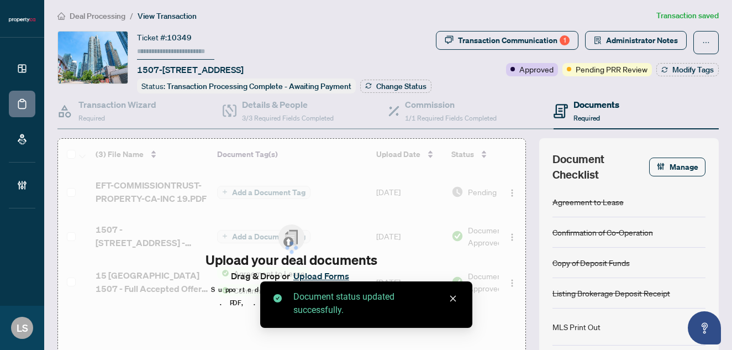
type input "******"
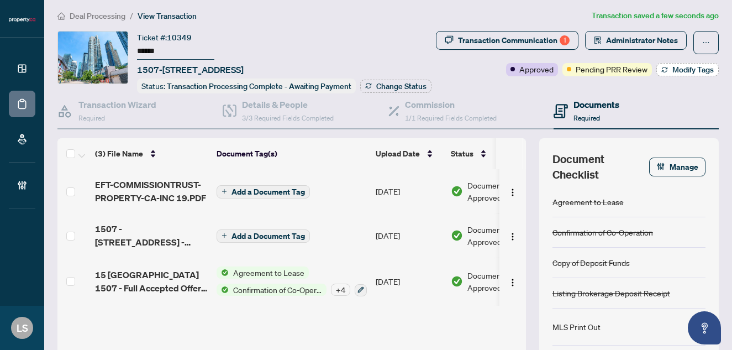
click at [689, 73] on span "Modify Tags" at bounding box center [692, 70] width 41 height 8
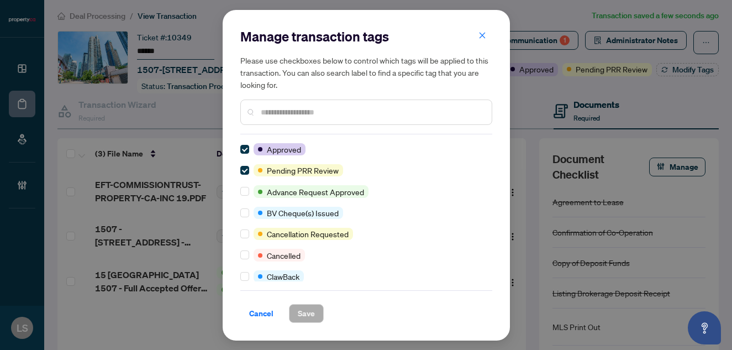
click at [419, 114] on input "text" at bounding box center [372, 112] width 222 height 12
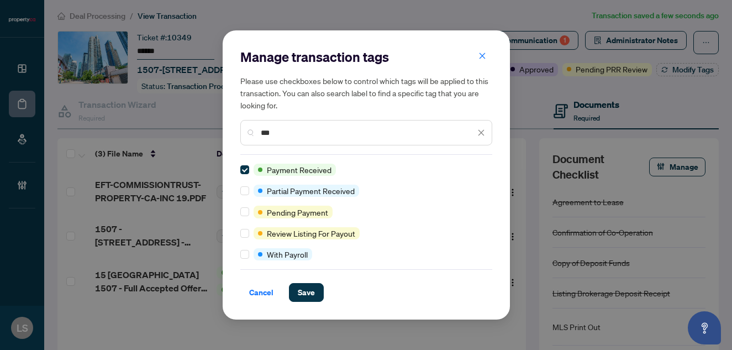
drag, startPoint x: 288, startPoint y: 136, endPoint x: 263, endPoint y: 137, distance: 25.4
click at [262, 137] on input "***" at bounding box center [368, 133] width 214 height 12
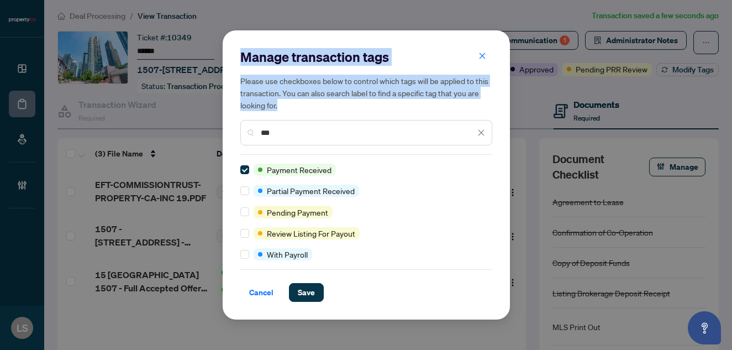
drag, startPoint x: 276, startPoint y: 139, endPoint x: 196, endPoint y: 138, distance: 80.1
click at [196, 138] on div "Manage transaction tags Please use checkboxes below to control which tags will …" at bounding box center [366, 175] width 732 height 350
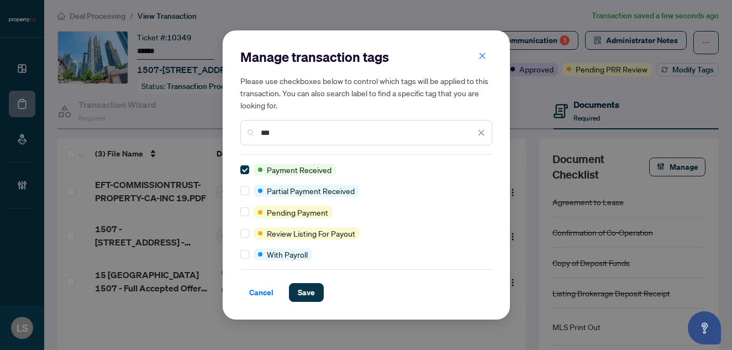
click at [265, 134] on input "***" at bounding box center [368, 133] width 214 height 12
drag, startPoint x: 294, startPoint y: 137, endPoint x: 207, endPoint y: 137, distance: 87.8
click at [206, 137] on div "Manage transaction tags Please use checkboxes below to control which tags will …" at bounding box center [366, 175] width 732 height 350
type input "*"
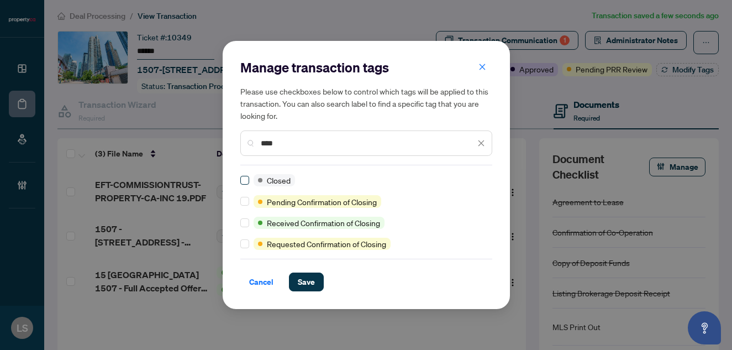
type input "****"
click at [306, 282] on span "Save" at bounding box center [306, 282] width 17 height 18
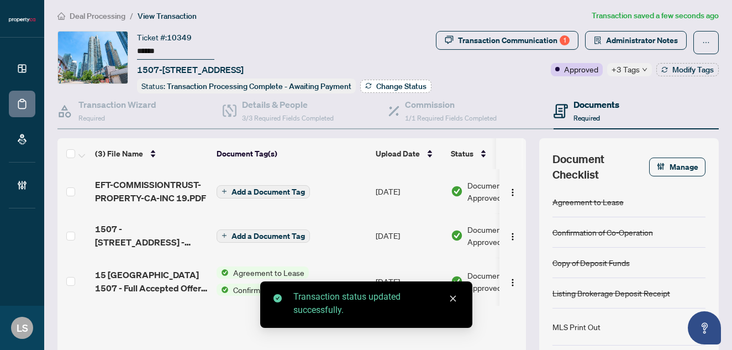
click at [386, 89] on span "Change Status" at bounding box center [401, 86] width 50 height 8
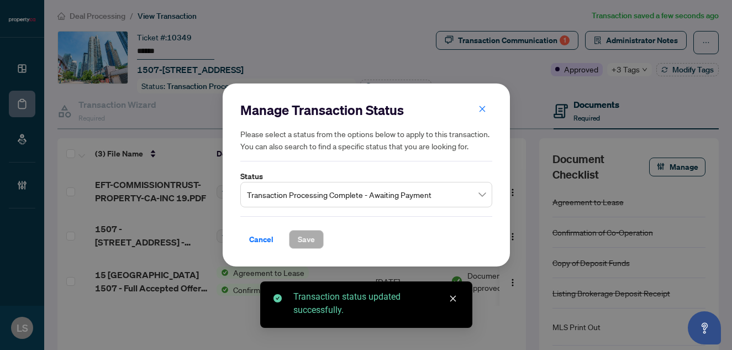
click at [280, 186] on span "Transaction Processing Complete - Awaiting Payment" at bounding box center [366, 194] width 239 height 21
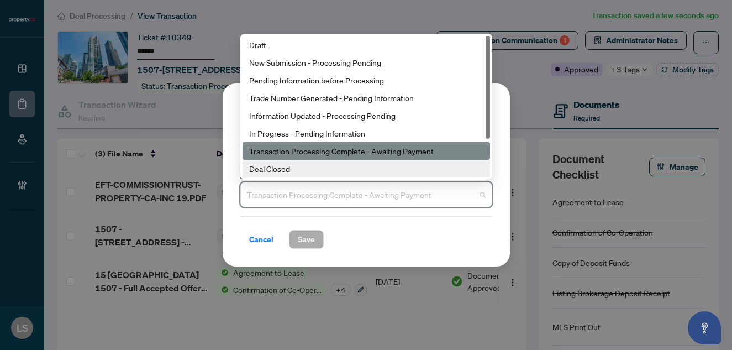
click at [268, 166] on div "Deal Closed" at bounding box center [366, 168] width 234 height 12
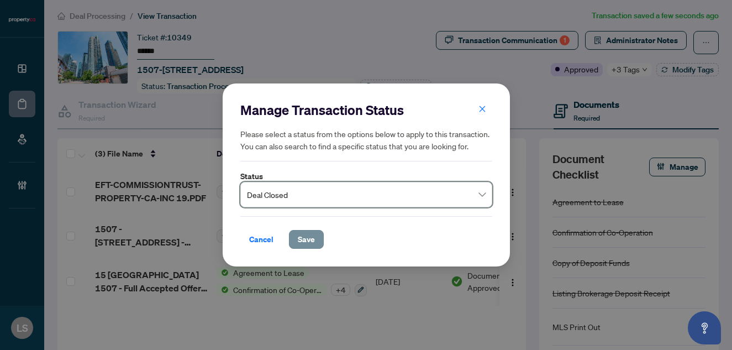
click at [311, 245] on span "Save" at bounding box center [306, 239] width 17 height 18
